Goal: Complete application form

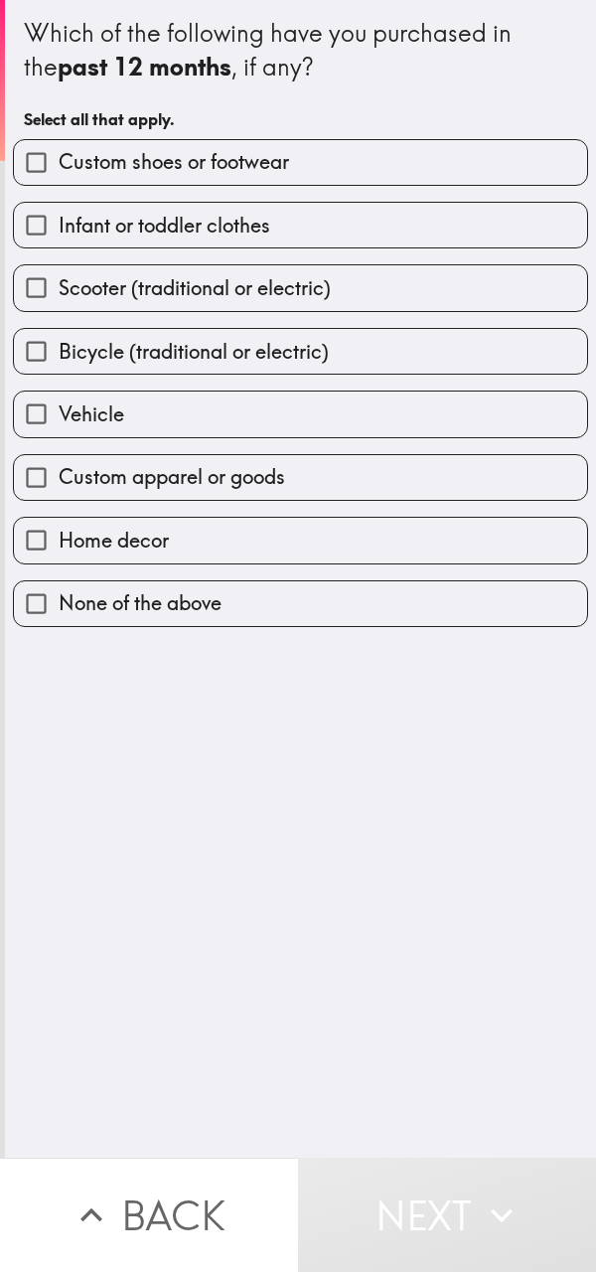
click at [328, 426] on label "Vehicle" at bounding box center [301, 414] width 574 height 45
click at [59, 426] on input "Vehicle" at bounding box center [36, 414] width 45 height 45
checkbox input "true"
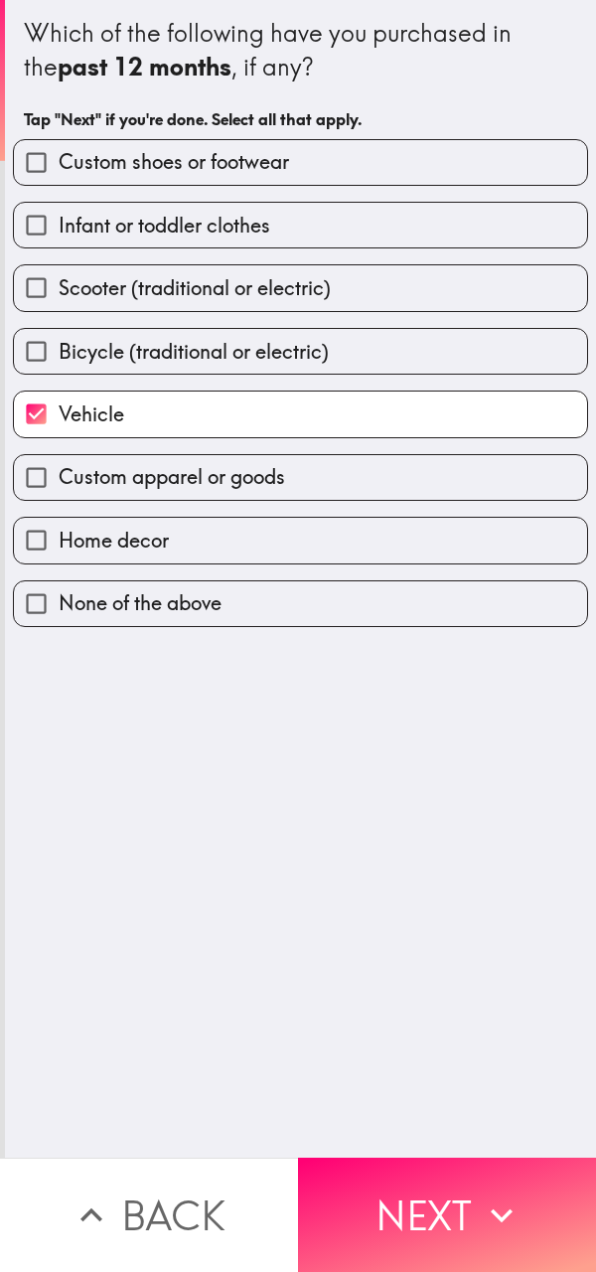
click at [133, 149] on span "Custom shoes or footwear" at bounding box center [174, 162] width 231 height 28
click at [59, 149] on input "Custom shoes or footwear" at bounding box center [36, 162] width 45 height 45
checkbox input "true"
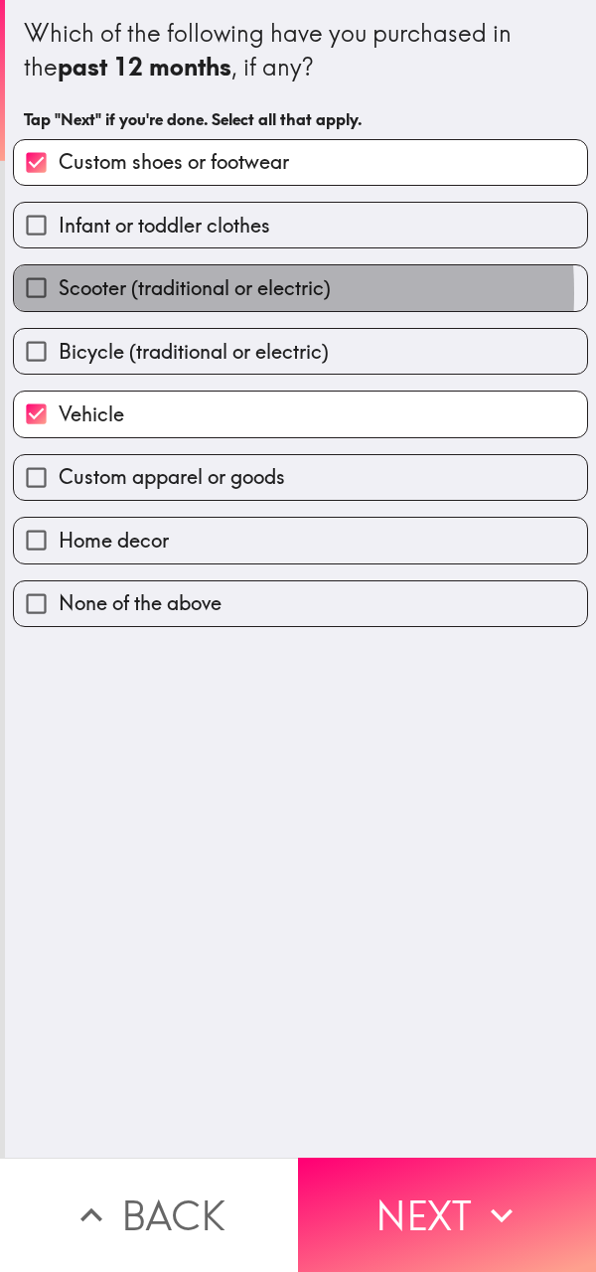
click at [128, 292] on span "Scooter (traditional or electric)" at bounding box center [195, 288] width 272 height 28
click at [59, 292] on input "Scooter (traditional or electric)" at bounding box center [36, 287] width 45 height 45
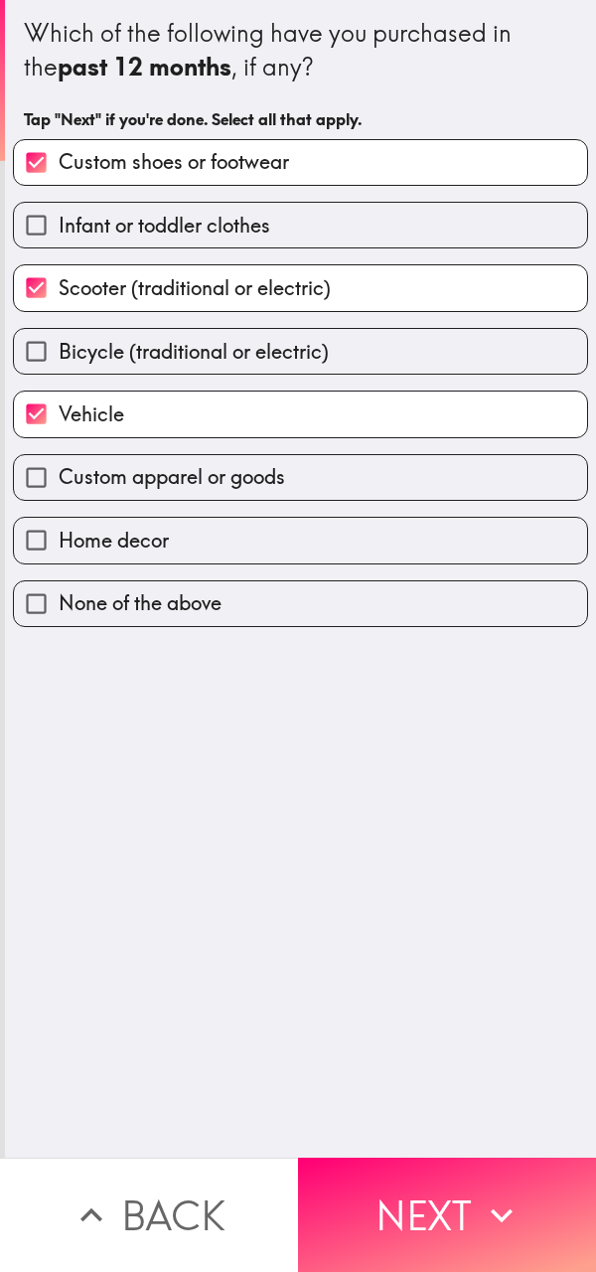
click at [128, 292] on span "Scooter (traditional or electric)" at bounding box center [195, 288] width 272 height 28
click at [59, 292] on input "Scooter (traditional or electric)" at bounding box center [36, 287] width 45 height 45
checkbox input "false"
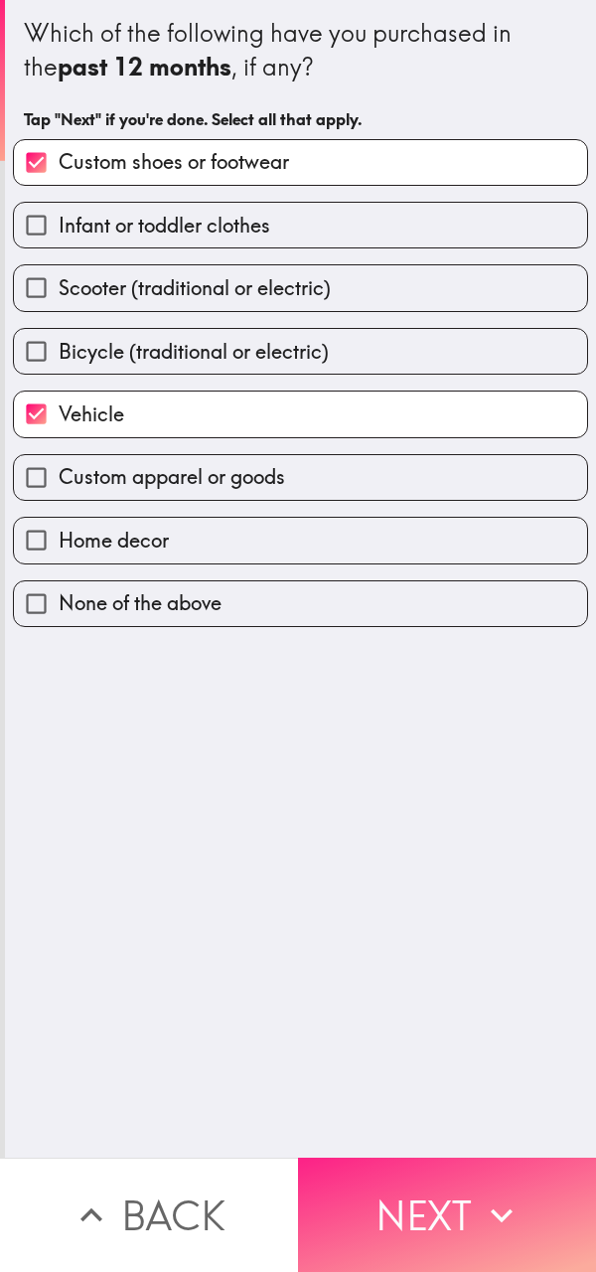
click at [411, 1145] on button "Next" at bounding box center [447, 1215] width 298 height 114
